Goal: Task Accomplishment & Management: Use online tool/utility

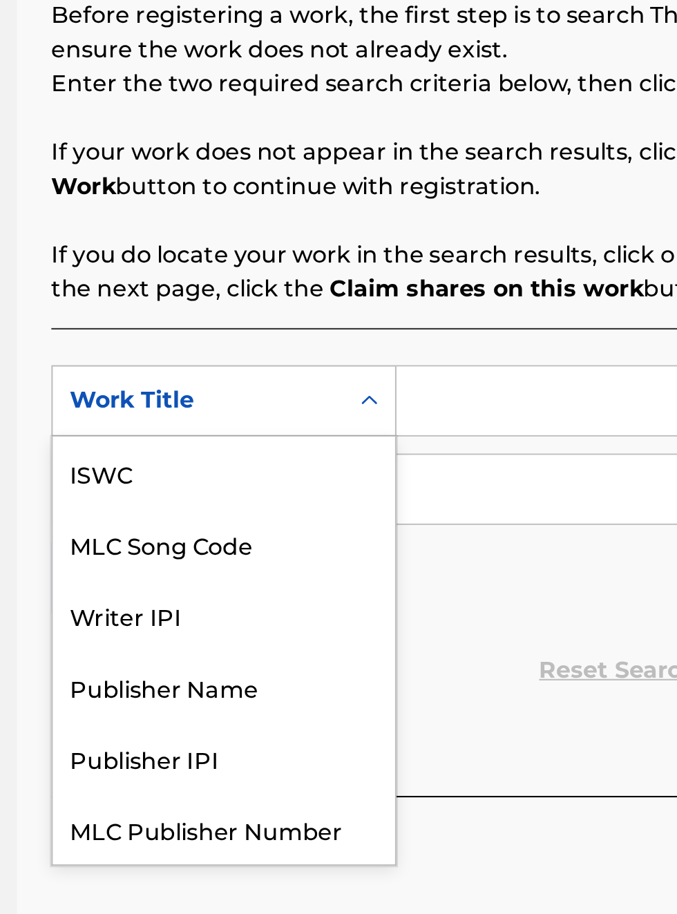
click at [310, 607] on div "Publisher IPI" at bounding box center [314, 624] width 166 height 35
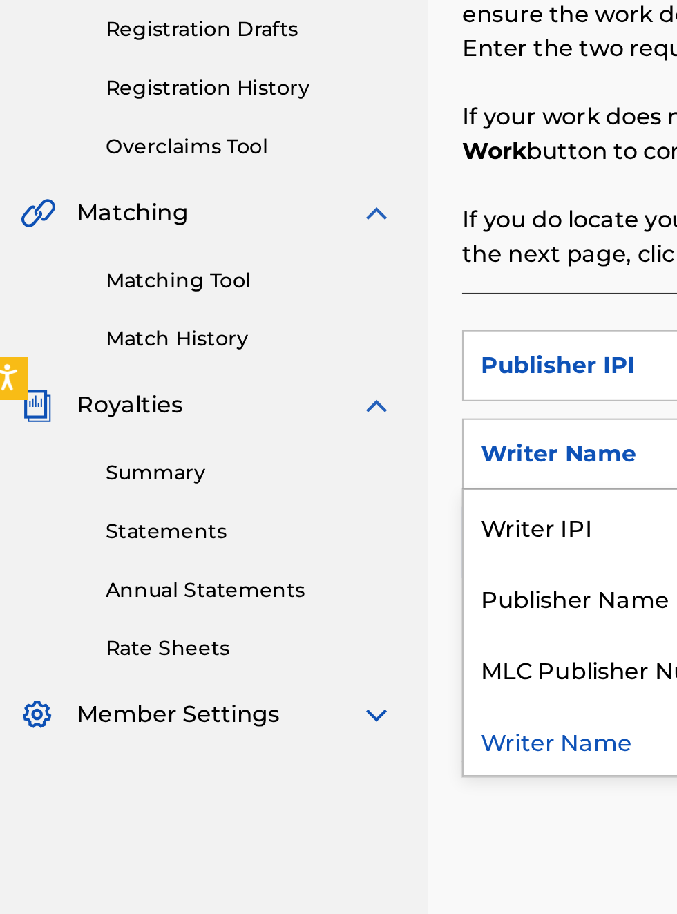
scroll to position [274, 7]
click at [322, 567] on div "Publisher Name" at bounding box center [314, 563] width 166 height 35
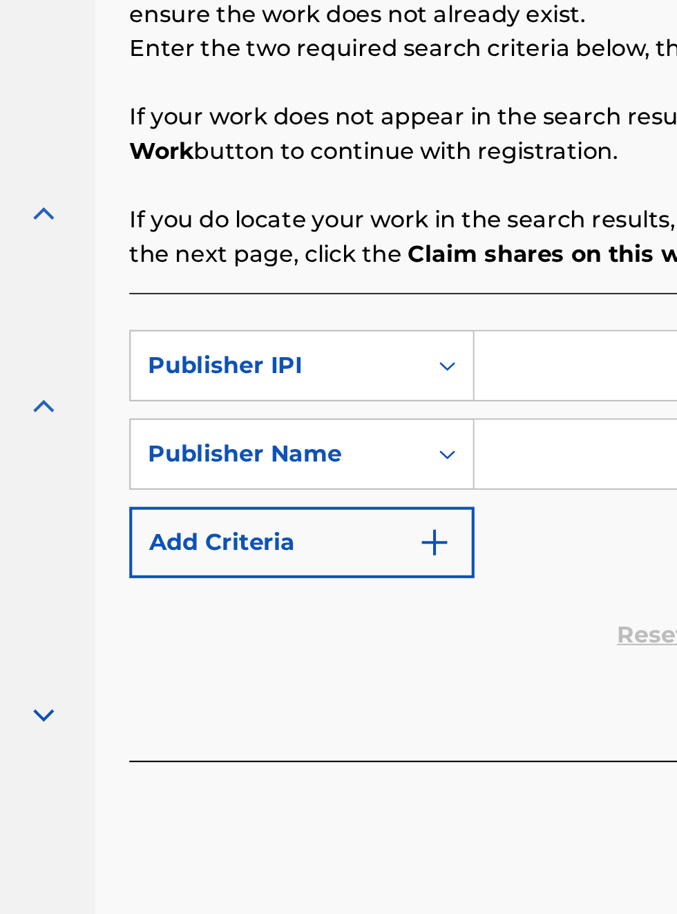
scroll to position [274, 168]
click at [455, 449] on input "Search Form" at bounding box center [529, 451] width 262 height 33
type input "00340604990"
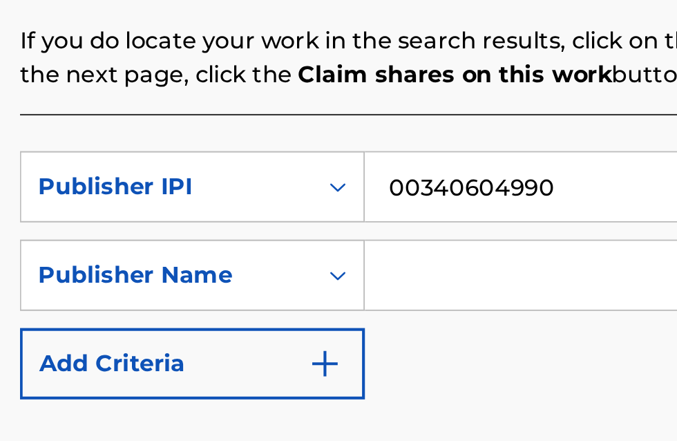
scroll to position [208, 221]
click at [441, 340] on input "Search Form" at bounding box center [529, 341] width 262 height 33
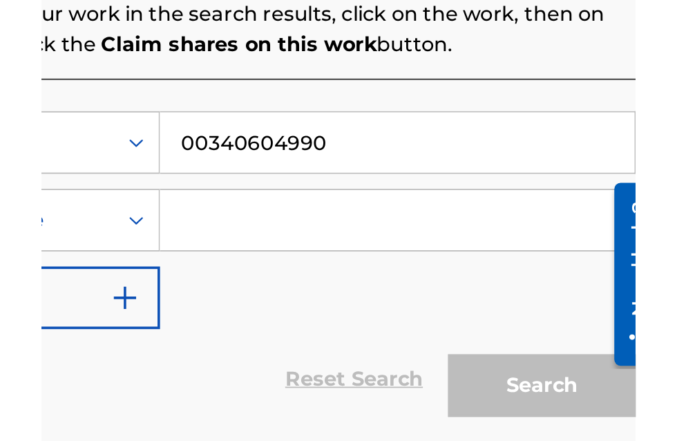
scroll to position [218, 332]
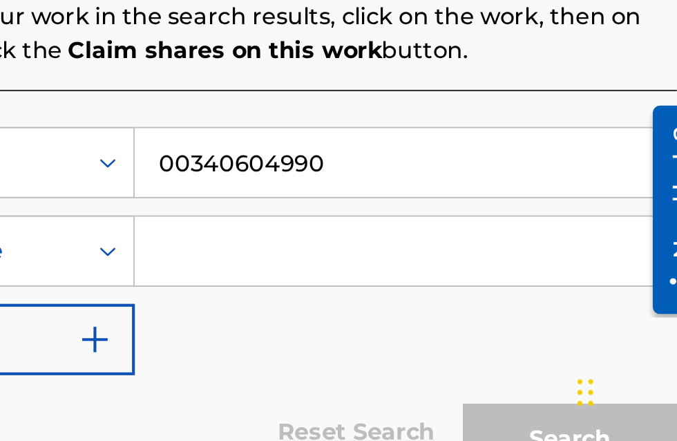
click at [436, 326] on input "Search Form" at bounding box center [529, 340] width 262 height 33
click at [422, 344] on input "Search Form" at bounding box center [529, 340] width 262 height 33
type input "[PERSON_NAME]"
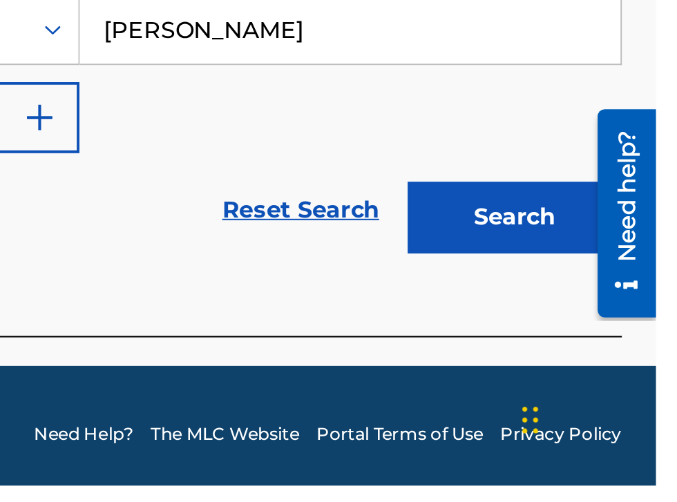
scroll to position [267, 359]
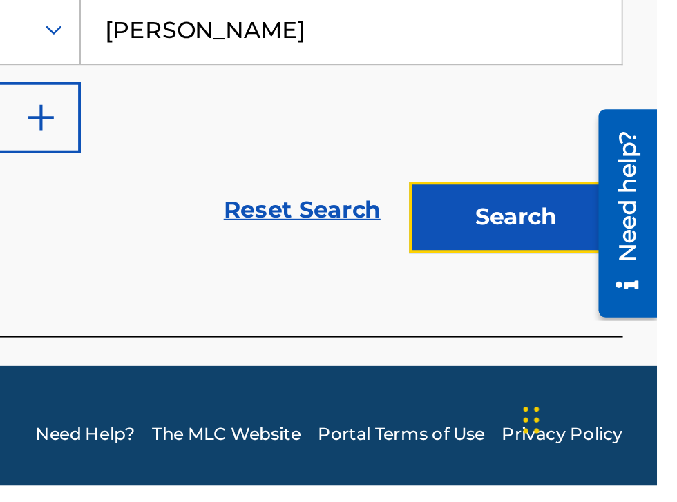
click at [634, 386] on button "Search" at bounding box center [609, 372] width 104 height 35
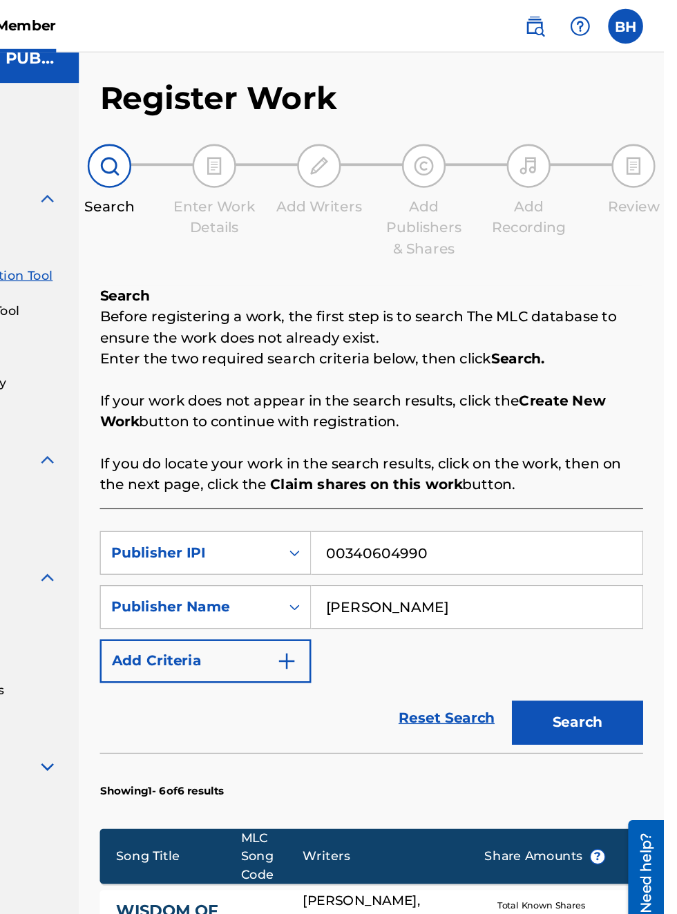
scroll to position [0, 0]
